Goal: Navigation & Orientation: Find specific page/section

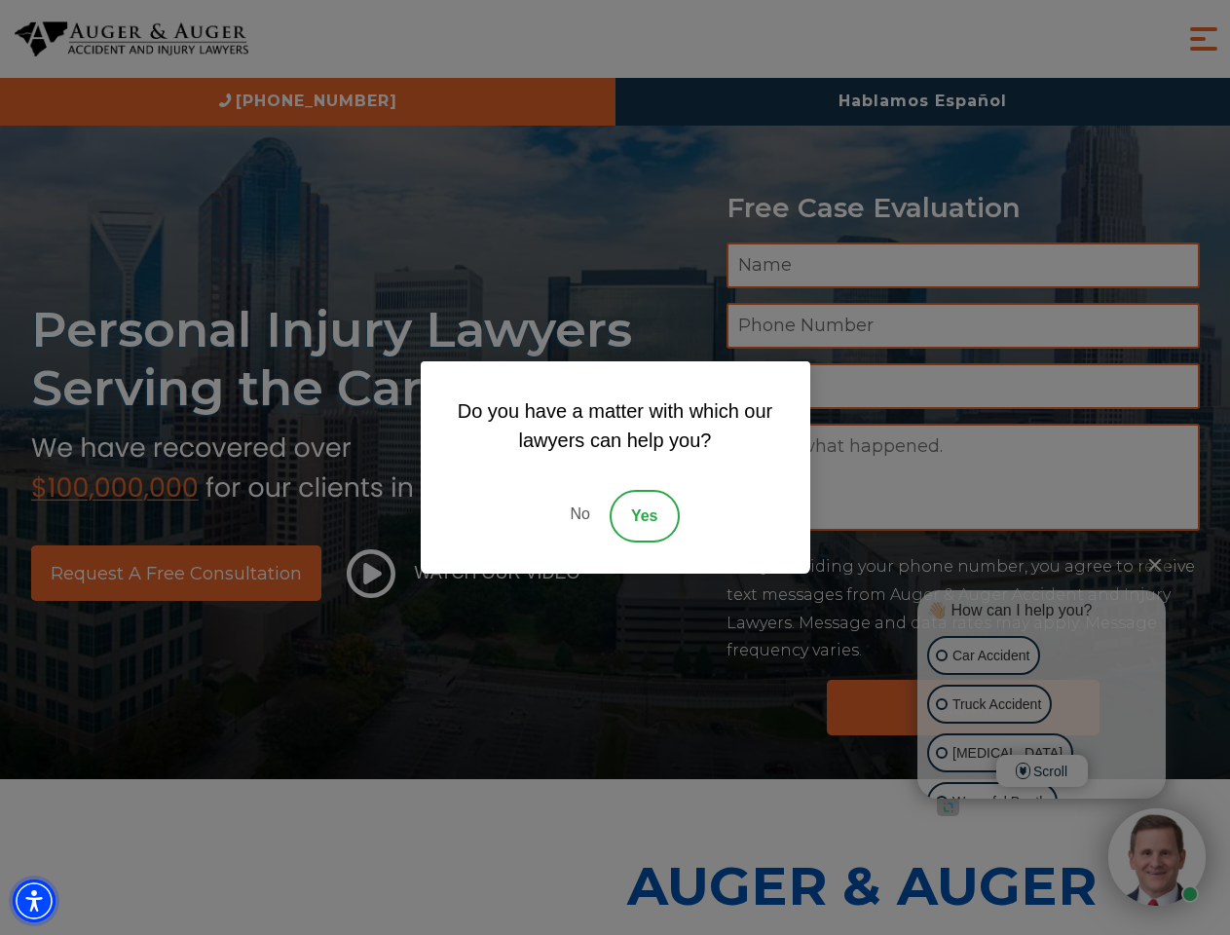
click at [34, 900] on img "Accessibility Menu" at bounding box center [34, 900] width 43 height 43
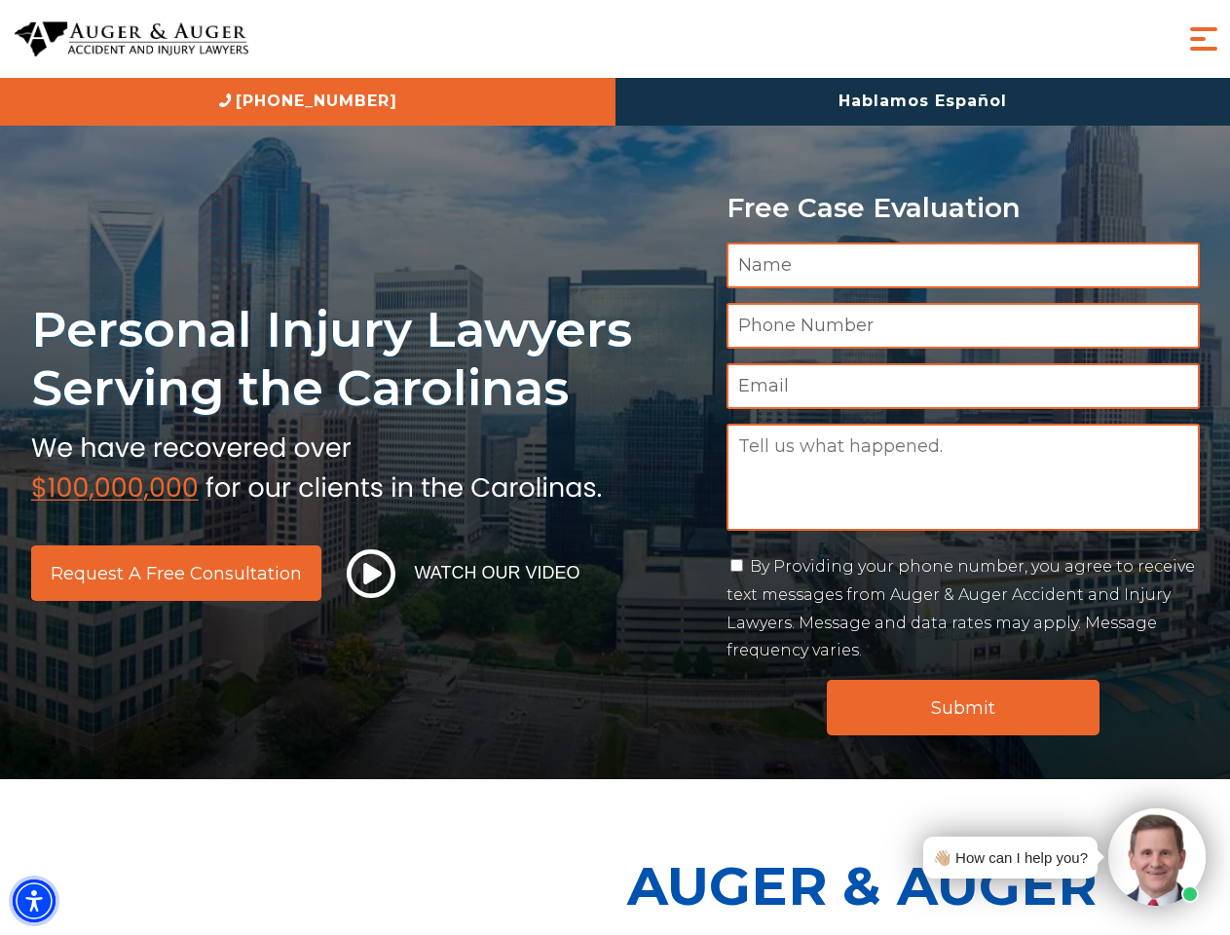
click at [34, 900] on img "Accessibility Menu" at bounding box center [34, 900] width 43 height 43
